Goal: Complete application form

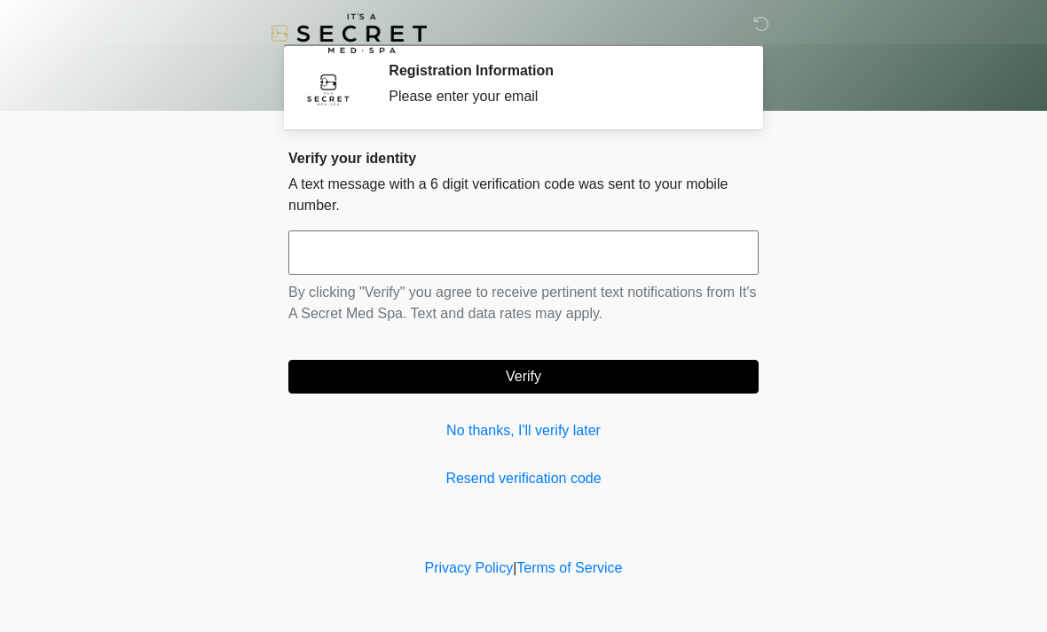
click at [559, 254] on input "text" at bounding box center [523, 253] width 470 height 44
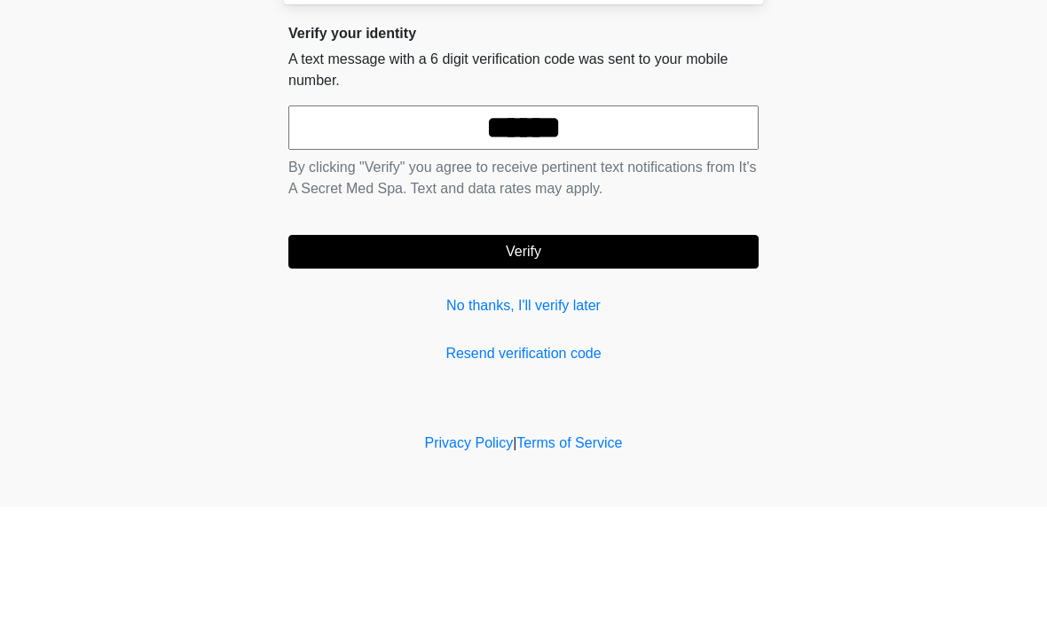
type input "******"
click at [922, 178] on body "‎ ‎ Registration Information Please enter your email Please connect to Wi-Fi no…" at bounding box center [523, 316] width 1047 height 632
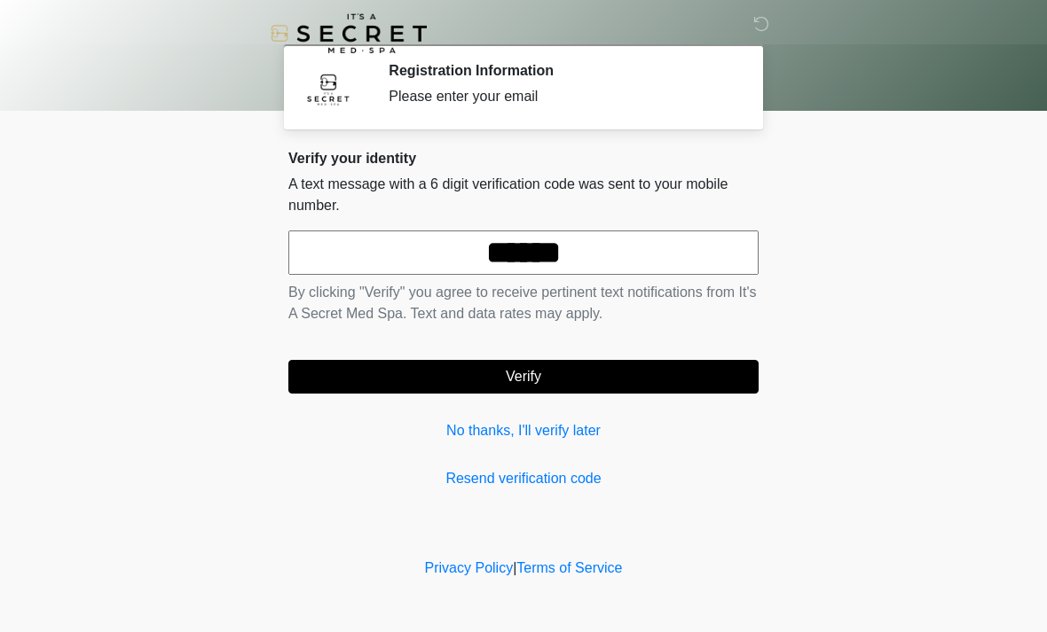
click at [597, 373] on button "Verify" at bounding box center [523, 377] width 470 height 34
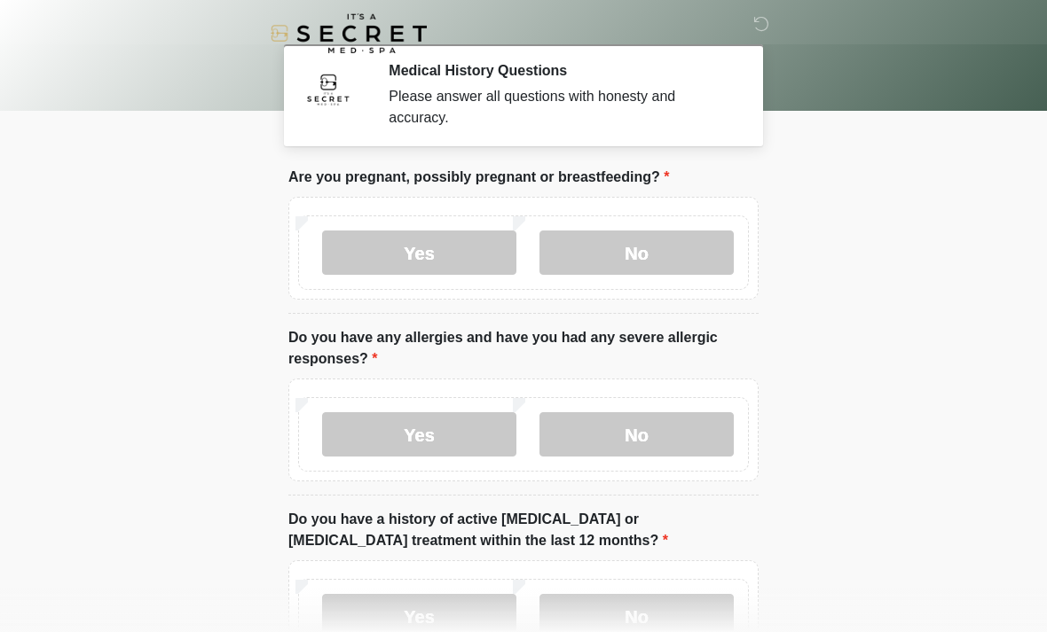
click at [661, 258] on label "No" at bounding box center [636, 253] width 194 height 44
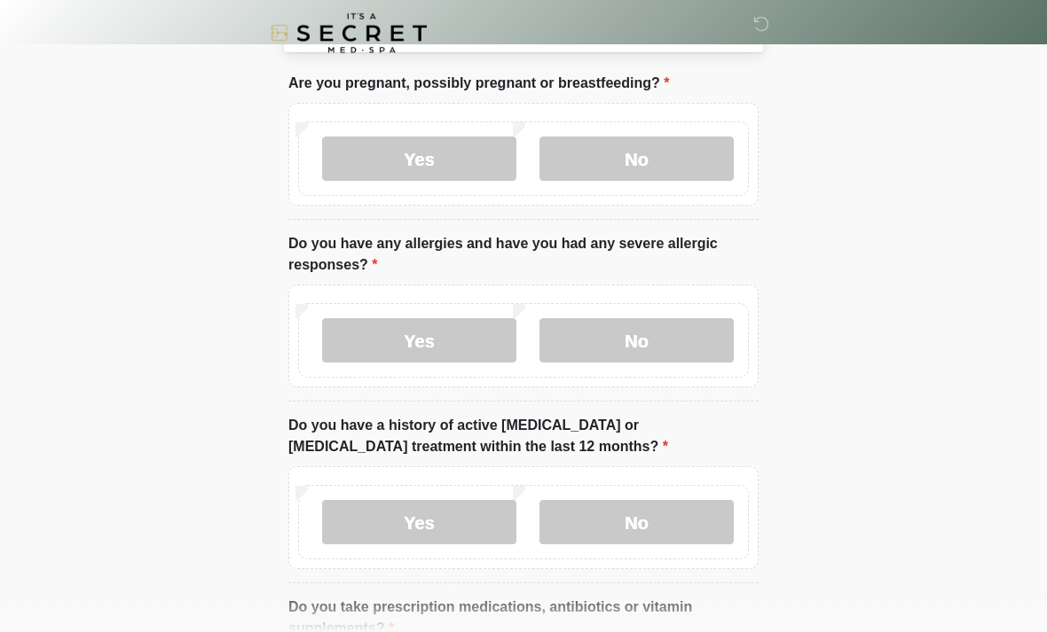
click at [674, 344] on label "No" at bounding box center [636, 341] width 194 height 44
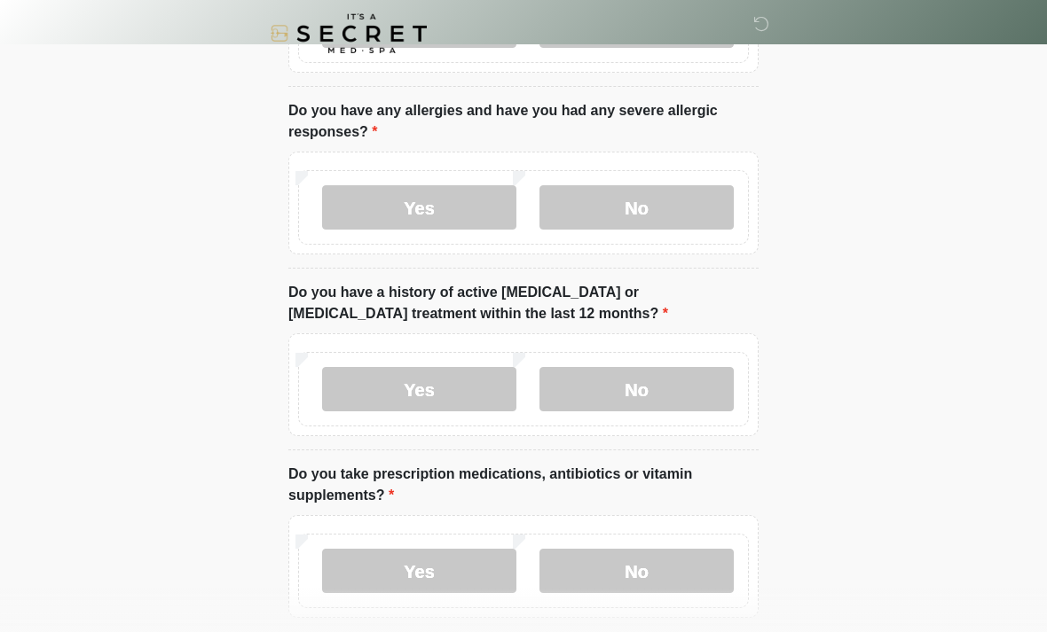
click at [650, 398] on label "No" at bounding box center [636, 389] width 194 height 44
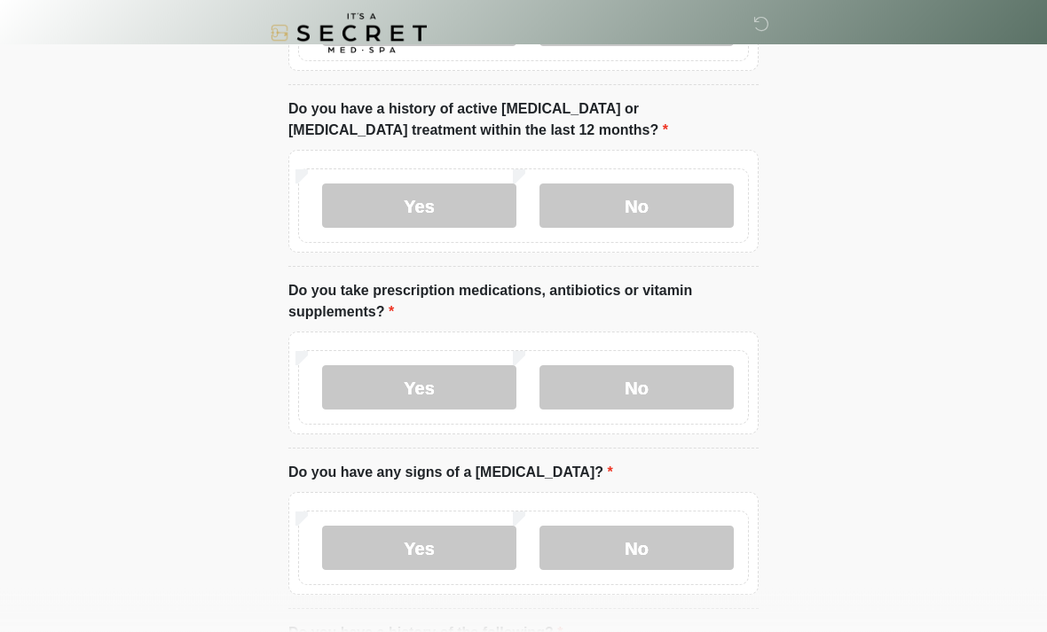
scroll to position [411, 0]
click at [474, 393] on label "Yes" at bounding box center [419, 387] width 194 height 44
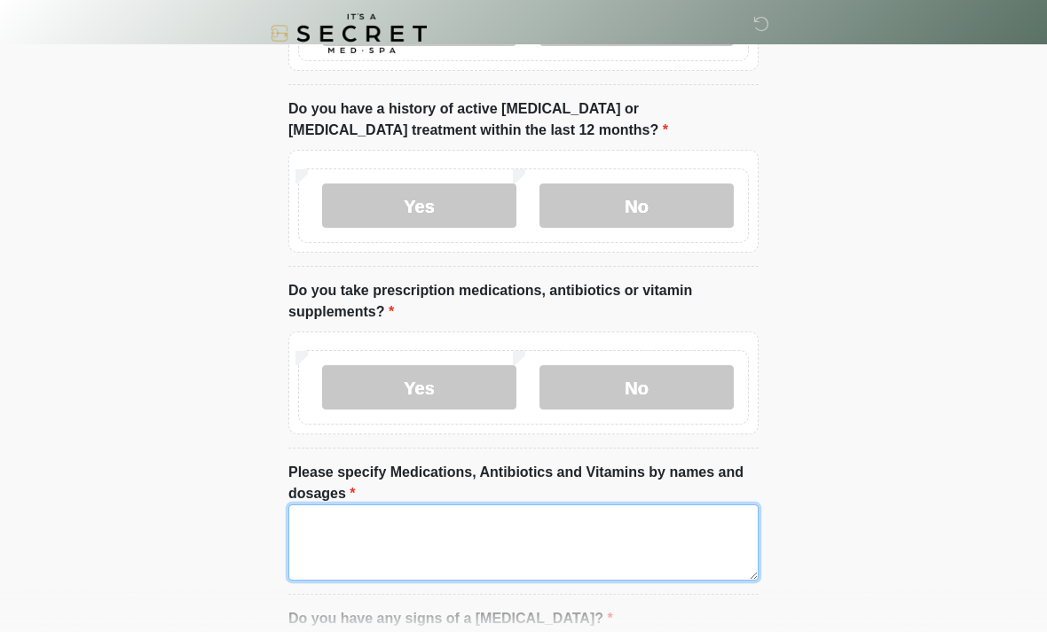
click at [484, 549] on textarea "Please specify Medications, Antibiotics and Vitamins by names and dosages" at bounding box center [523, 543] width 470 height 76
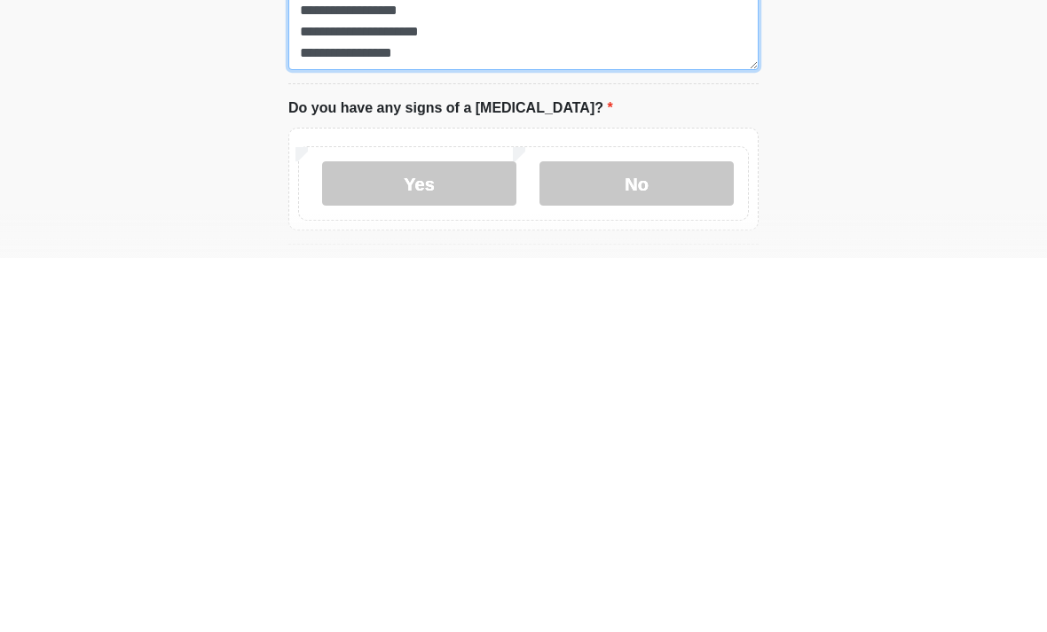
type textarea "**********"
click at [671, 536] on label "No" at bounding box center [636, 558] width 194 height 44
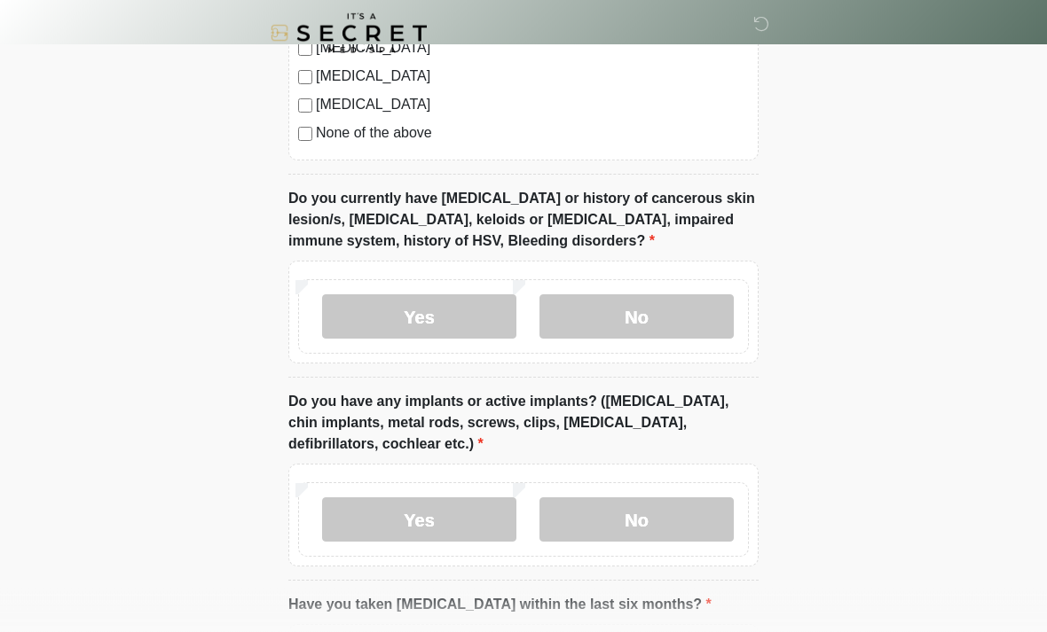
scroll to position [1440, 0]
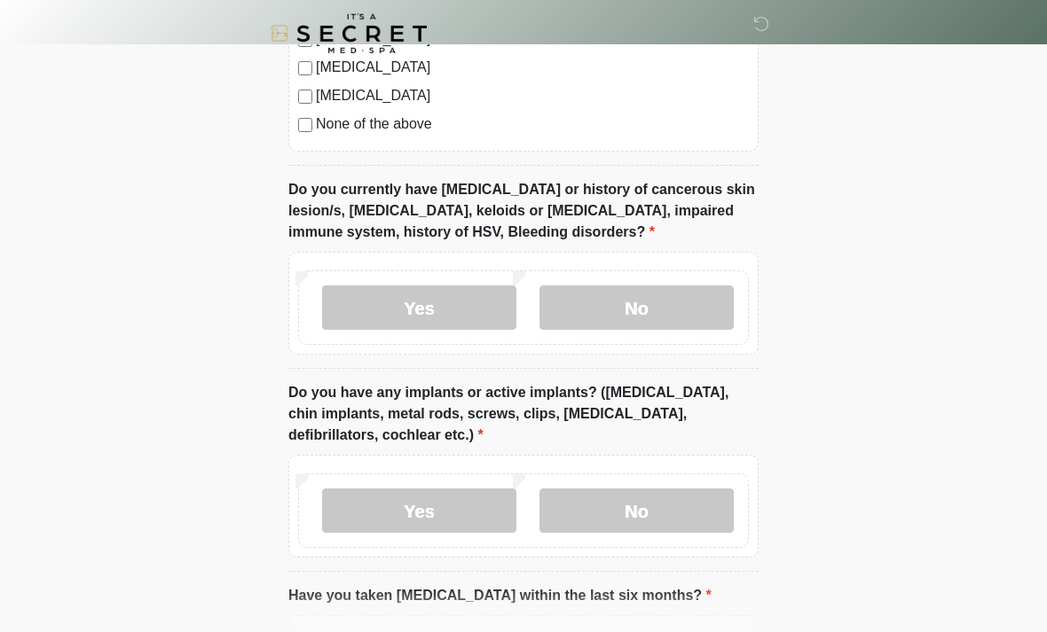
click at [662, 307] on label "No" at bounding box center [636, 308] width 194 height 44
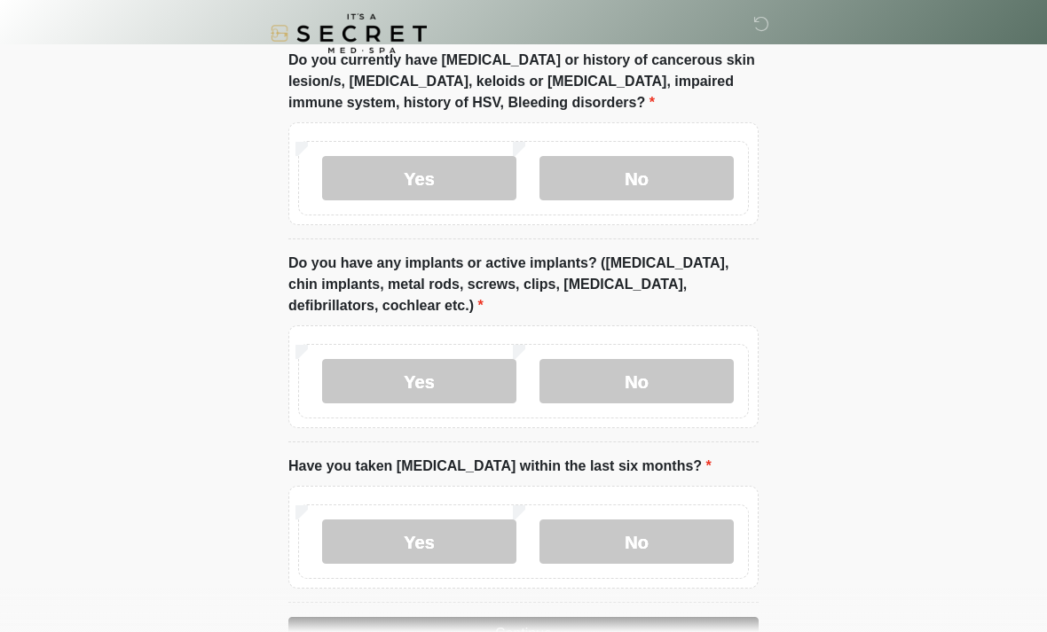
scroll to position [1622, 0]
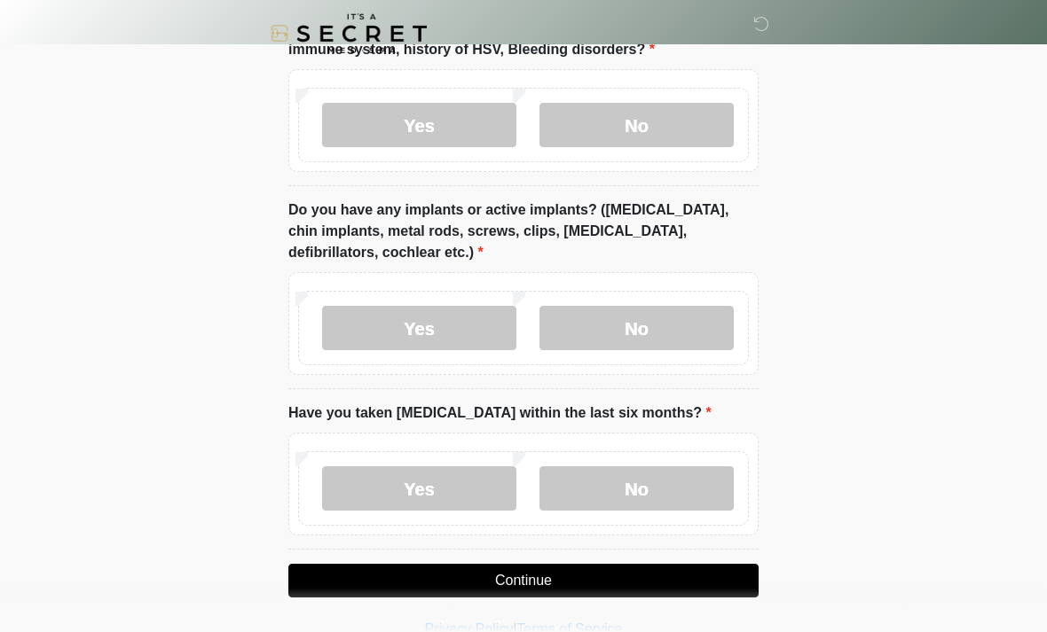
click at [659, 321] on label "No" at bounding box center [636, 328] width 194 height 44
click at [655, 491] on label "No" at bounding box center [636, 489] width 194 height 44
click at [629, 571] on button "Continue" at bounding box center [523, 581] width 470 height 34
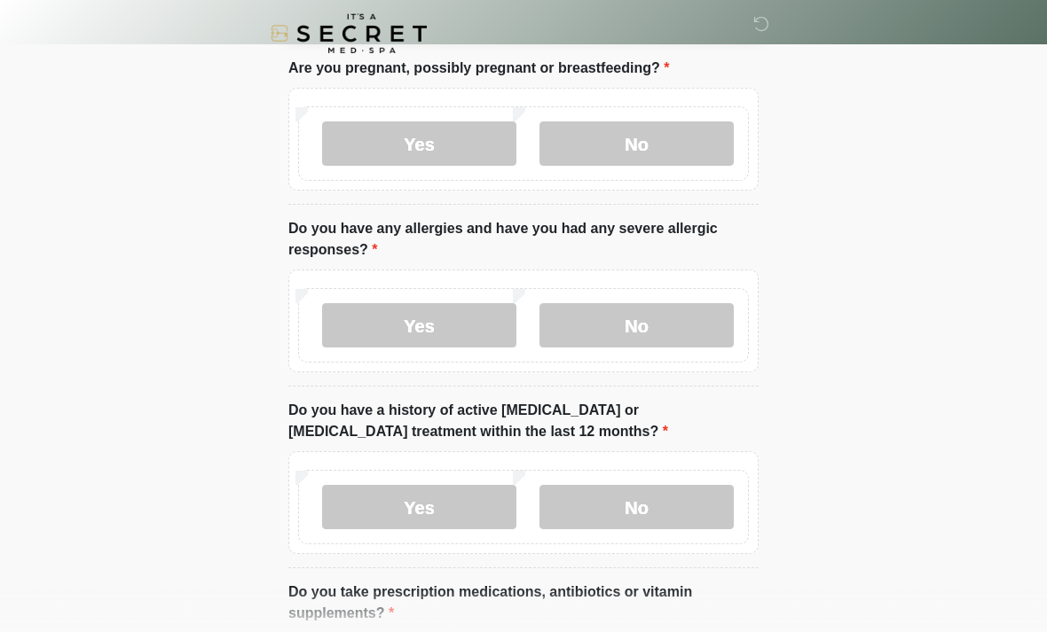
scroll to position [0, 0]
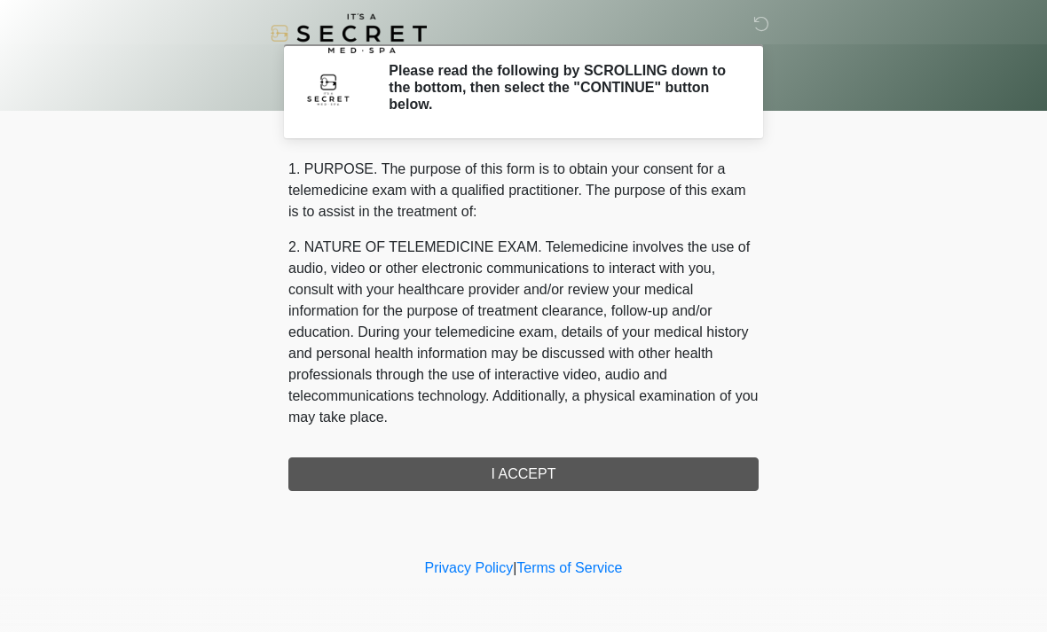
click at [667, 475] on div "1. PURPOSE. The purpose of this form is to obtain your consent for a telemedici…" at bounding box center [523, 325] width 470 height 333
click at [546, 477] on div "1. PURPOSE. The purpose of this form is to obtain your consent for a telemedici…" at bounding box center [523, 325] width 470 height 333
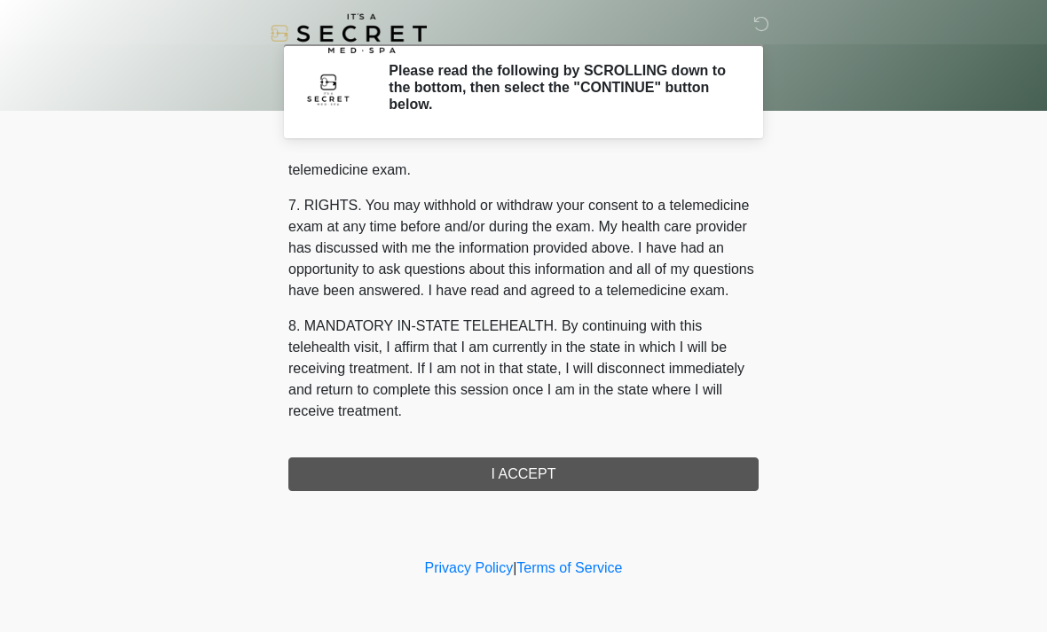
click at [564, 474] on button "I ACCEPT" at bounding box center [523, 475] width 470 height 34
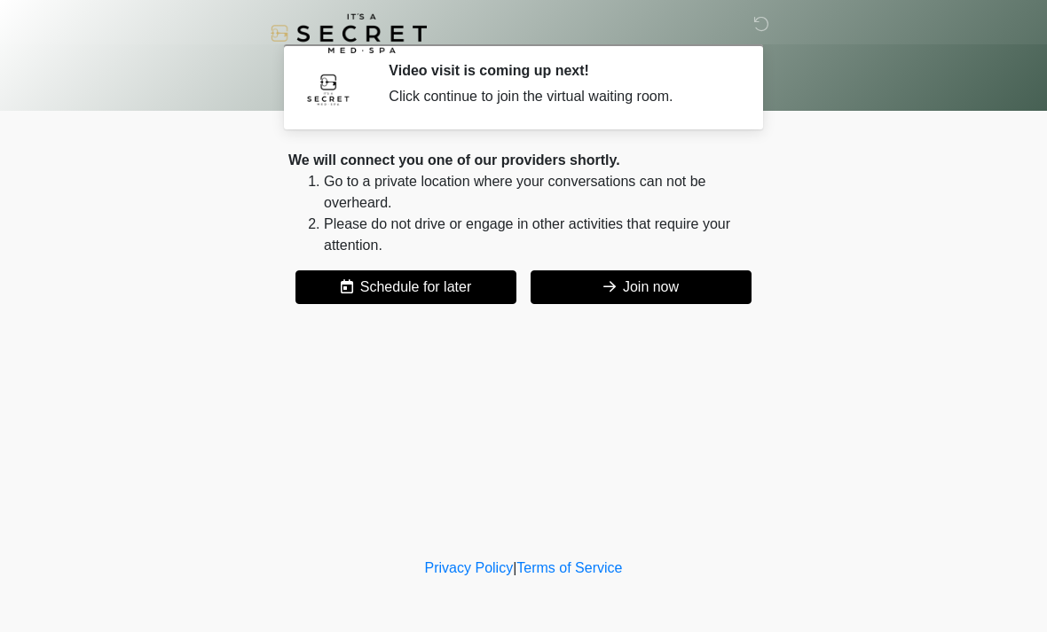
click at [664, 287] on button "Join now" at bounding box center [640, 288] width 221 height 34
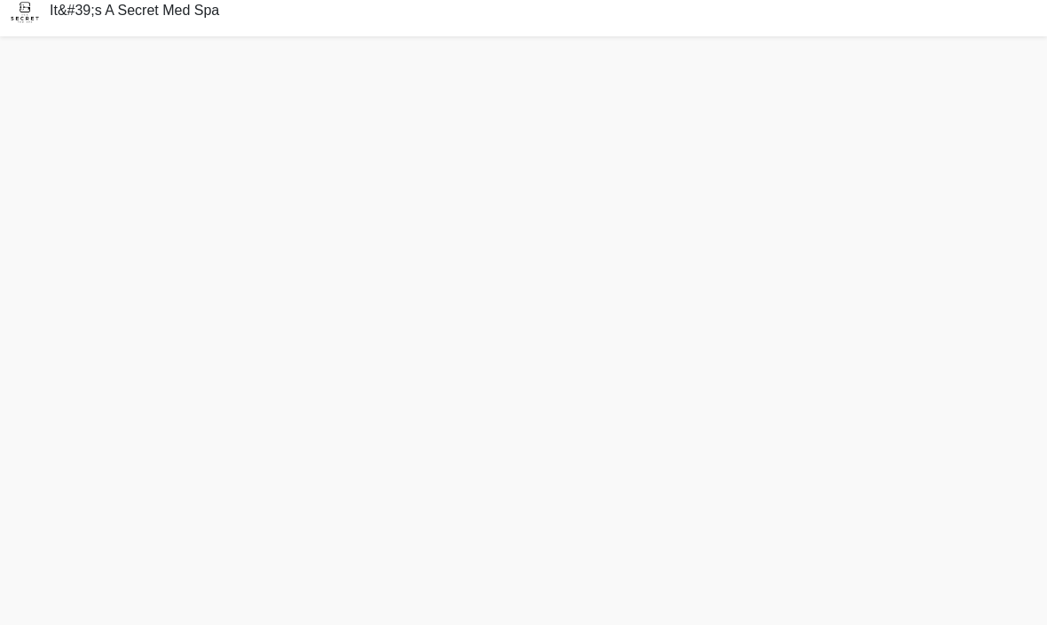
scroll to position [5, 0]
